Goal: Information Seeking & Learning: Learn about a topic

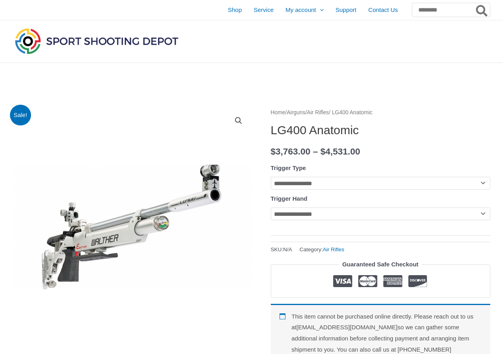
click at [122, 43] on img at bounding box center [96, 40] width 167 height 29
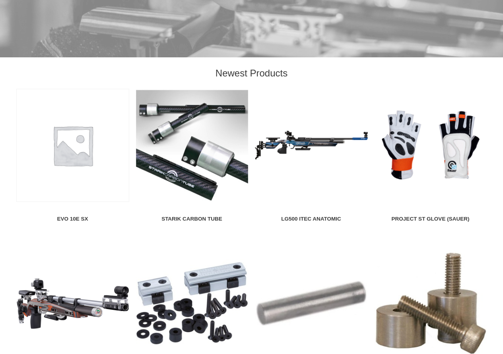
scroll to position [804, 0]
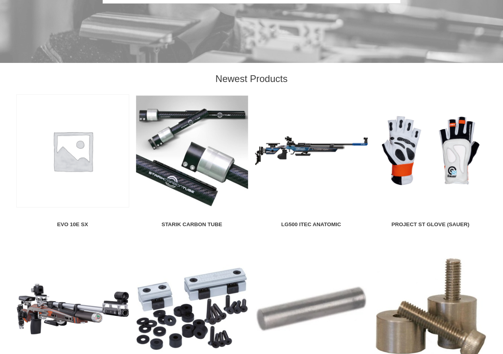
click at [305, 150] on img at bounding box center [311, 150] width 113 height 113
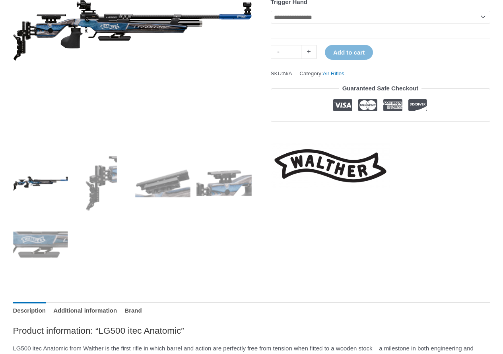
scroll to position [212, 0]
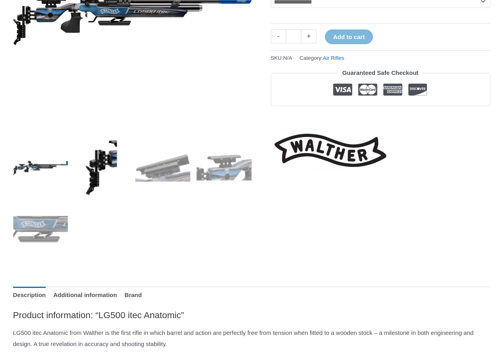
click at [115, 169] on img at bounding box center [101, 167] width 55 height 55
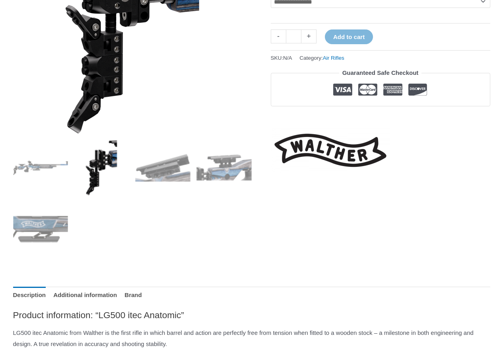
scroll to position [106, 0]
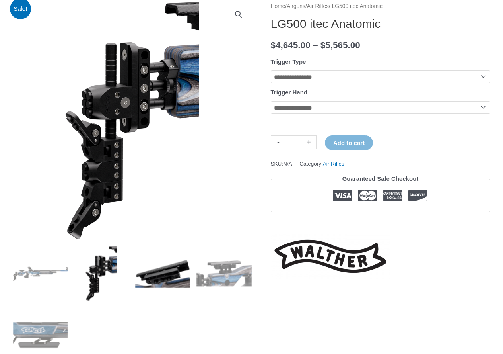
click at [174, 269] on img at bounding box center [162, 273] width 55 height 55
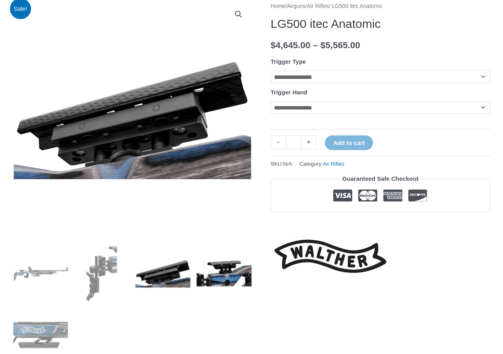
click at [209, 270] on img at bounding box center [223, 273] width 55 height 55
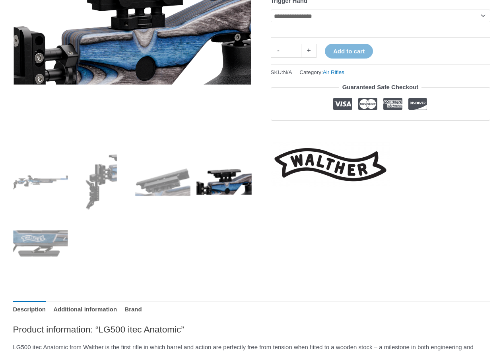
scroll to position [212, 0]
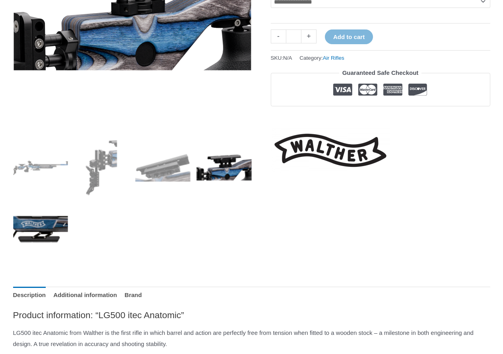
click at [51, 228] on img at bounding box center [40, 228] width 55 height 55
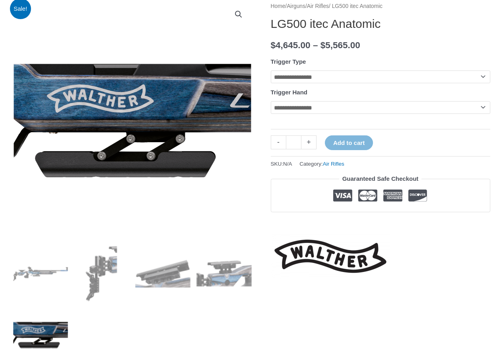
scroll to position [0, 0]
